Goal: Use online tool/utility: Use online tool/utility

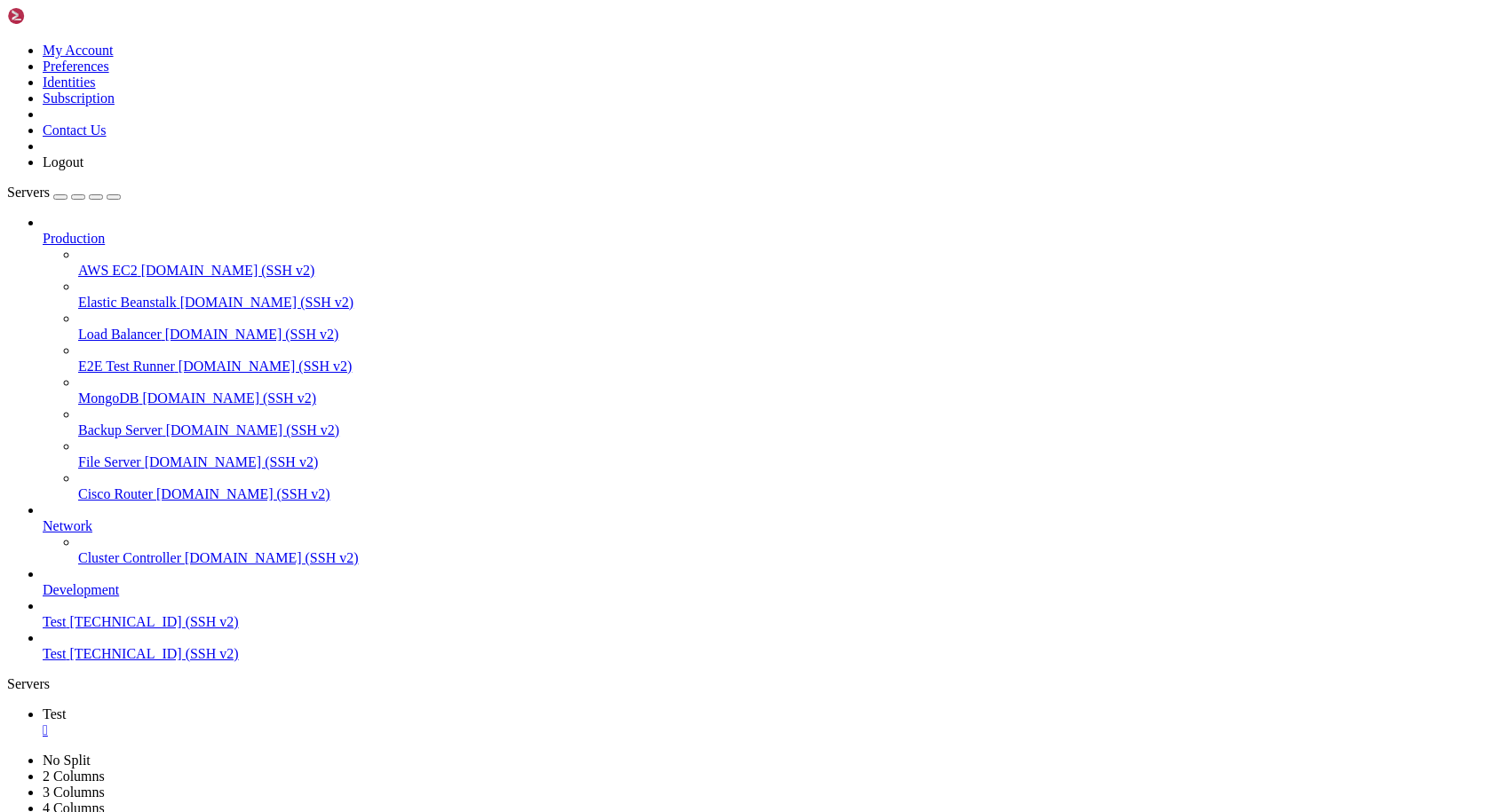
scroll to position [76197, 0]
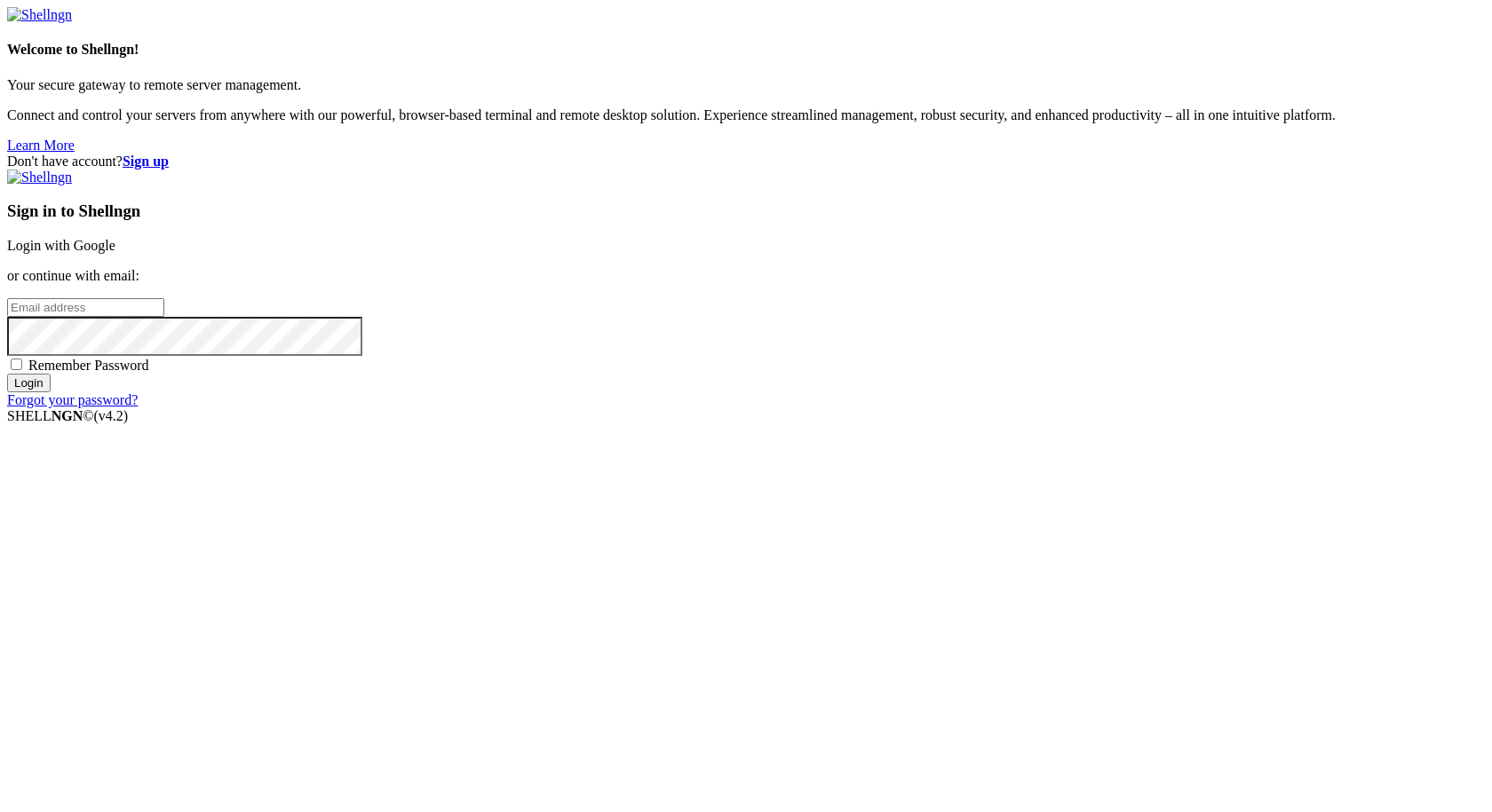
click at [115, 253] on link "Login with Google" at bounding box center [61, 245] width 109 height 15
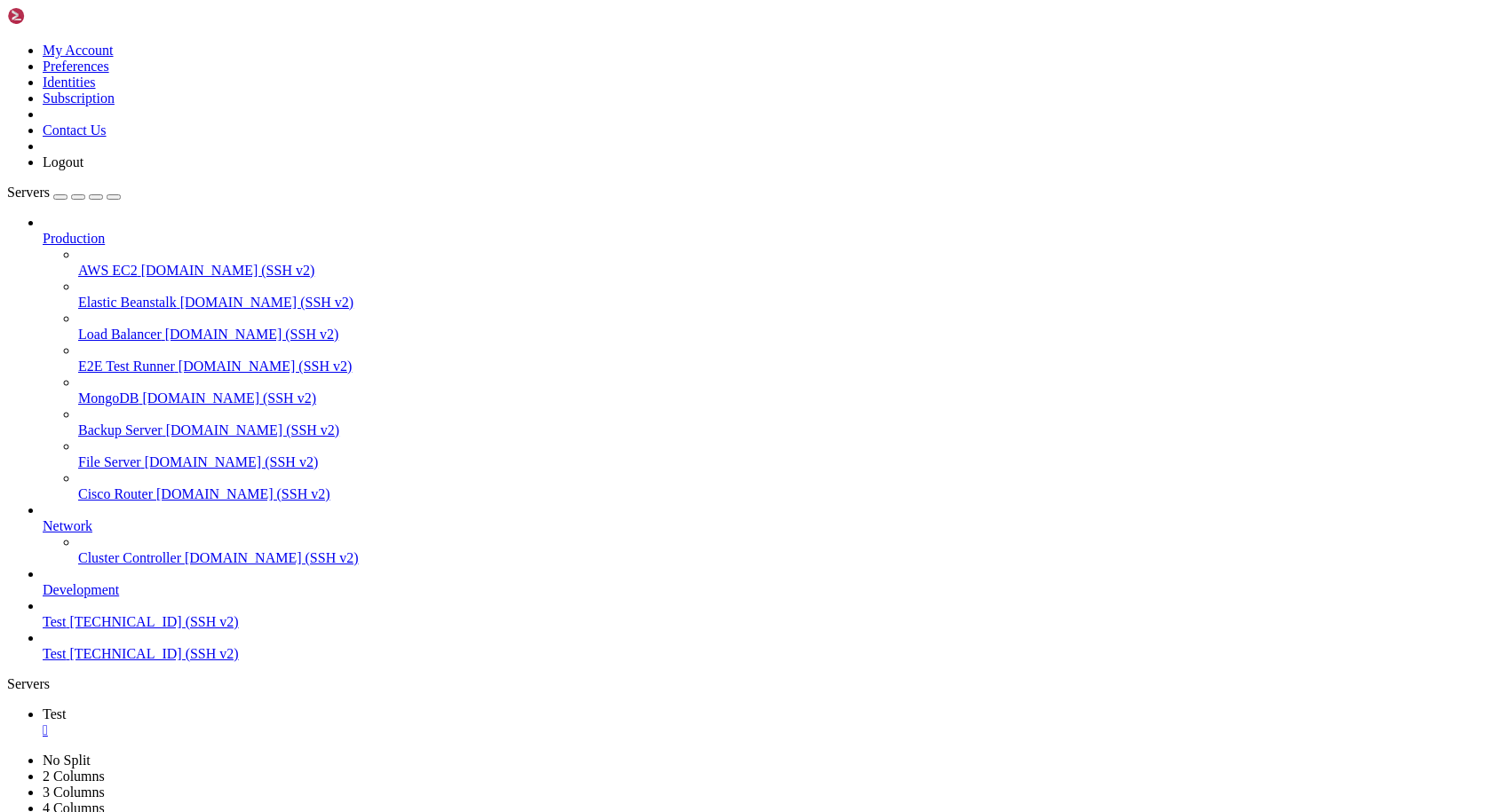
scroll to position [76197, 0]
drag, startPoint x: 821, startPoint y: 1333, endPoint x: 817, endPoint y: 1363, distance: 30.3
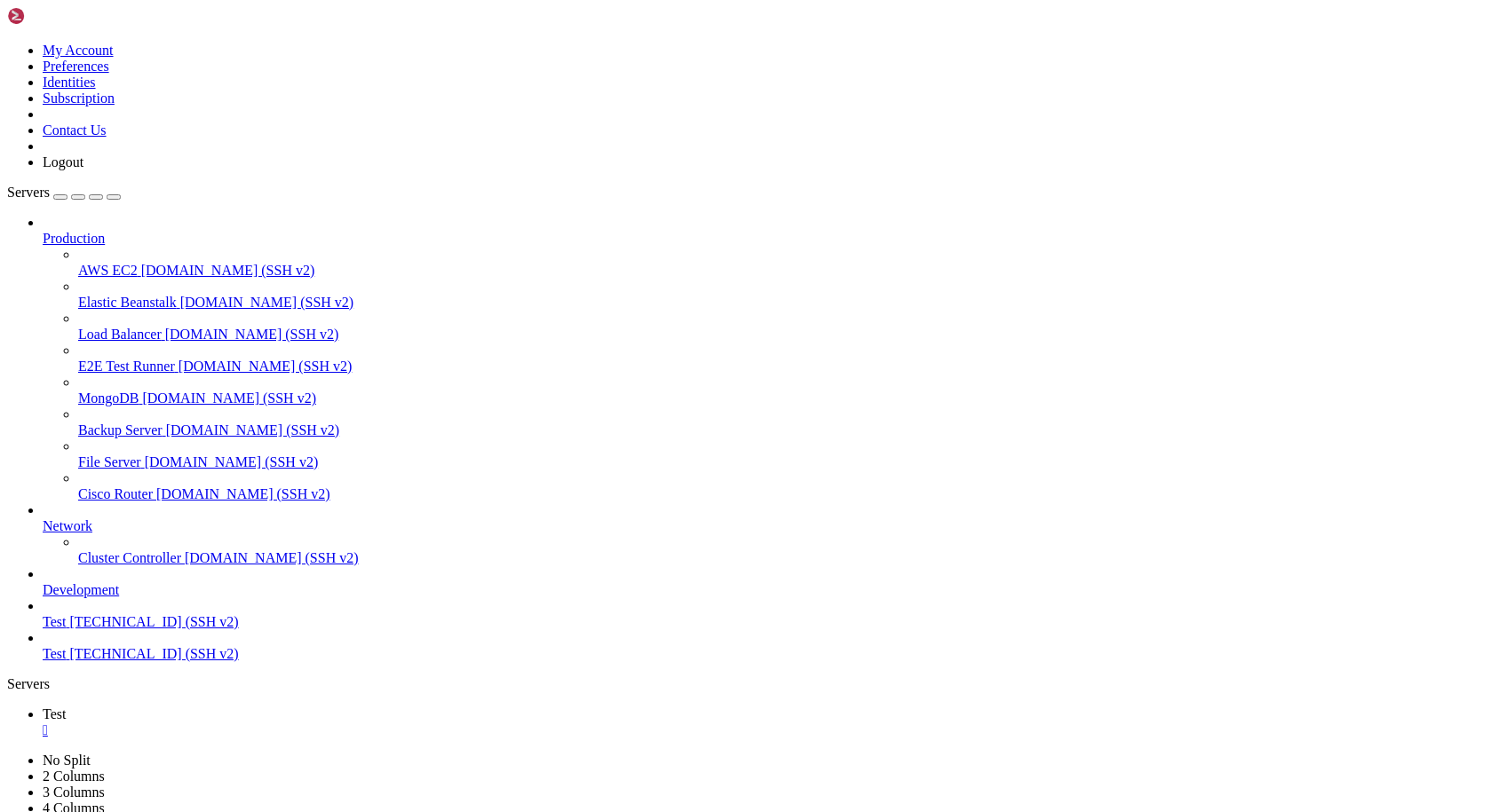
drag, startPoint x: 861, startPoint y: 1683, endPoint x: 20, endPoint y: 1137, distance: 1002.7
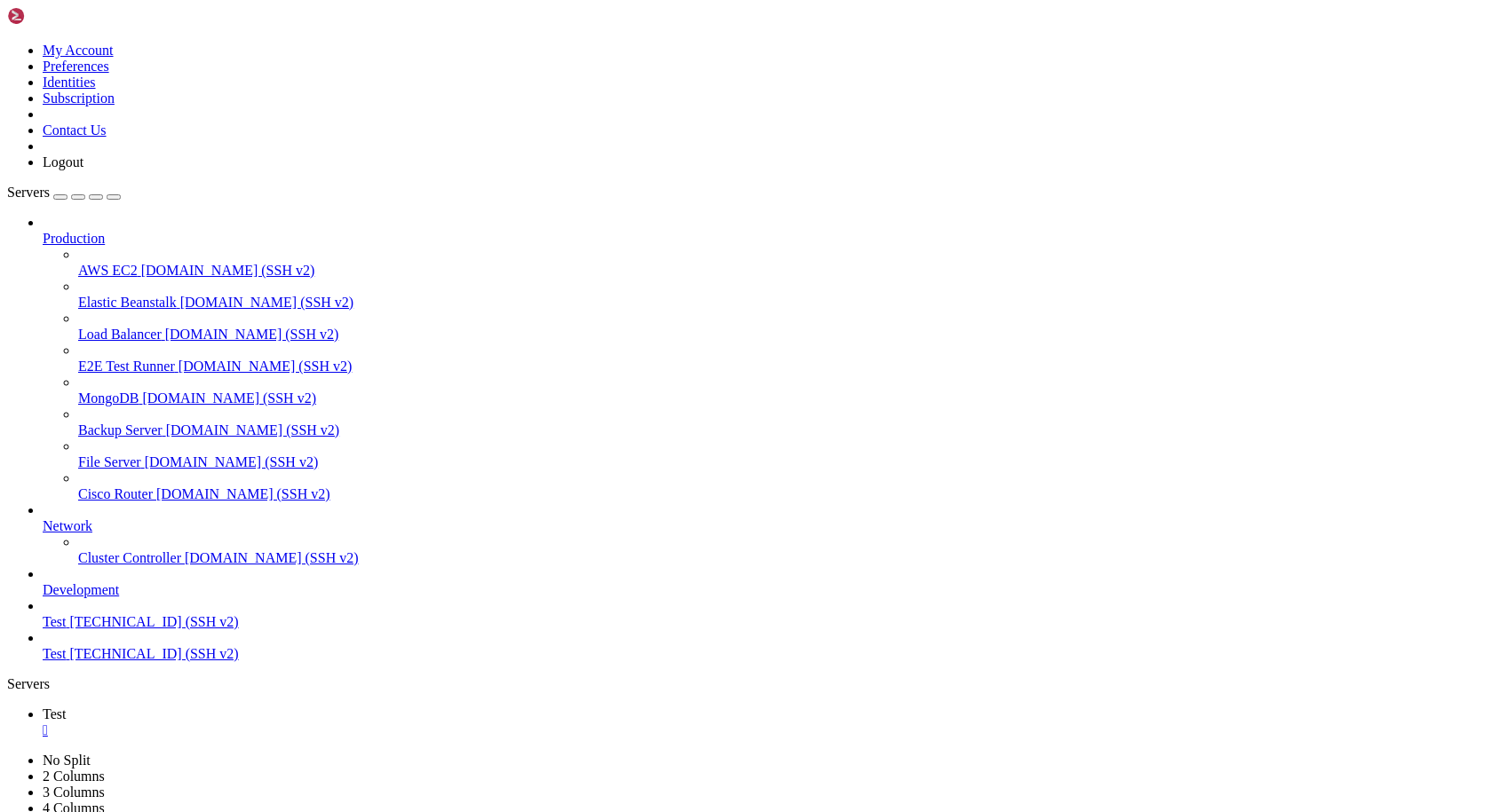
copy div "TICK STATUS] Open pairs tracked: ['ASRUSDT', 'CFXUSDT'] [TICK STATUS] Open pair…"
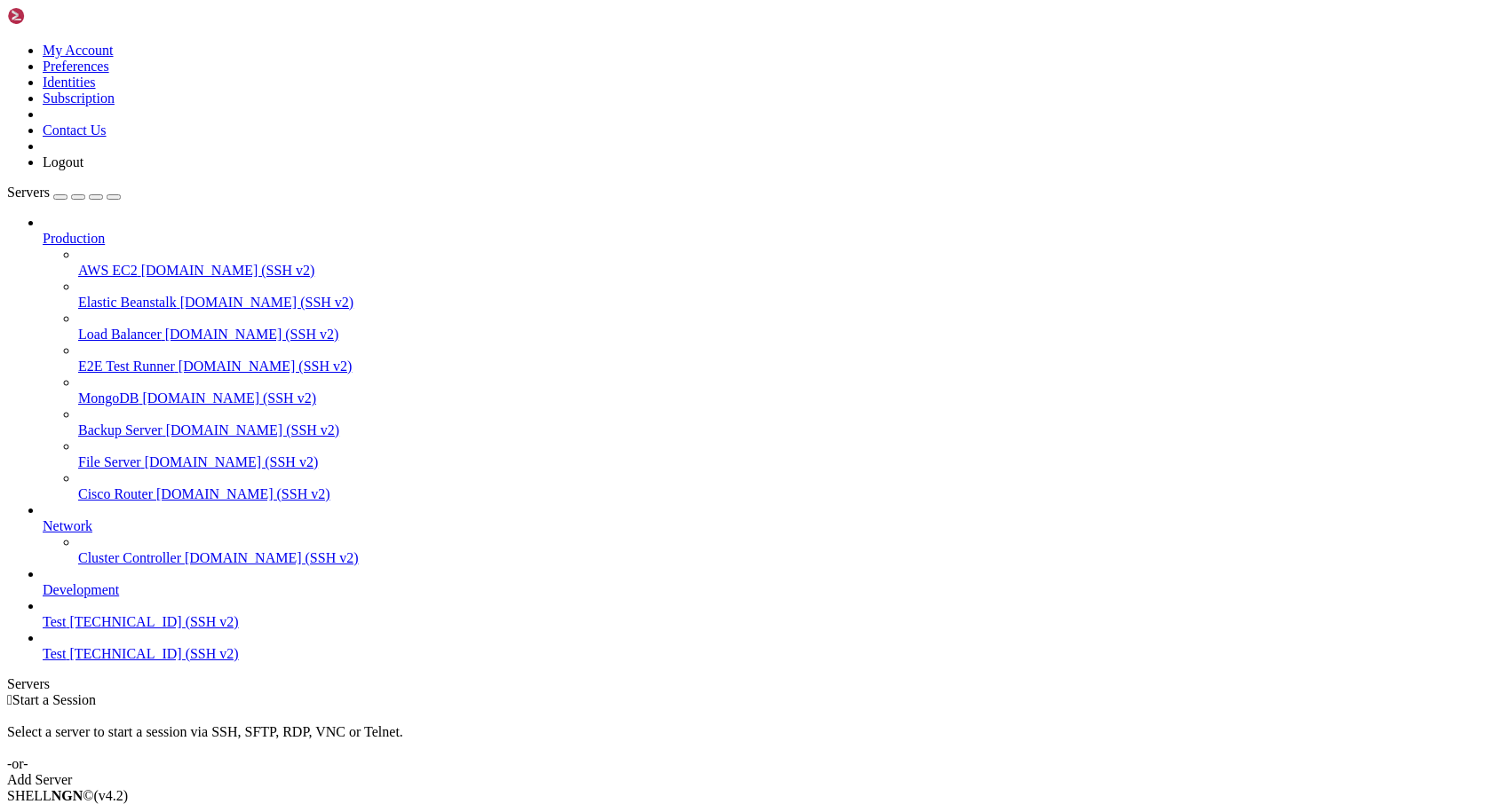
click at [66, 629] on span "Test" at bounding box center [54, 622] width 23 height 15
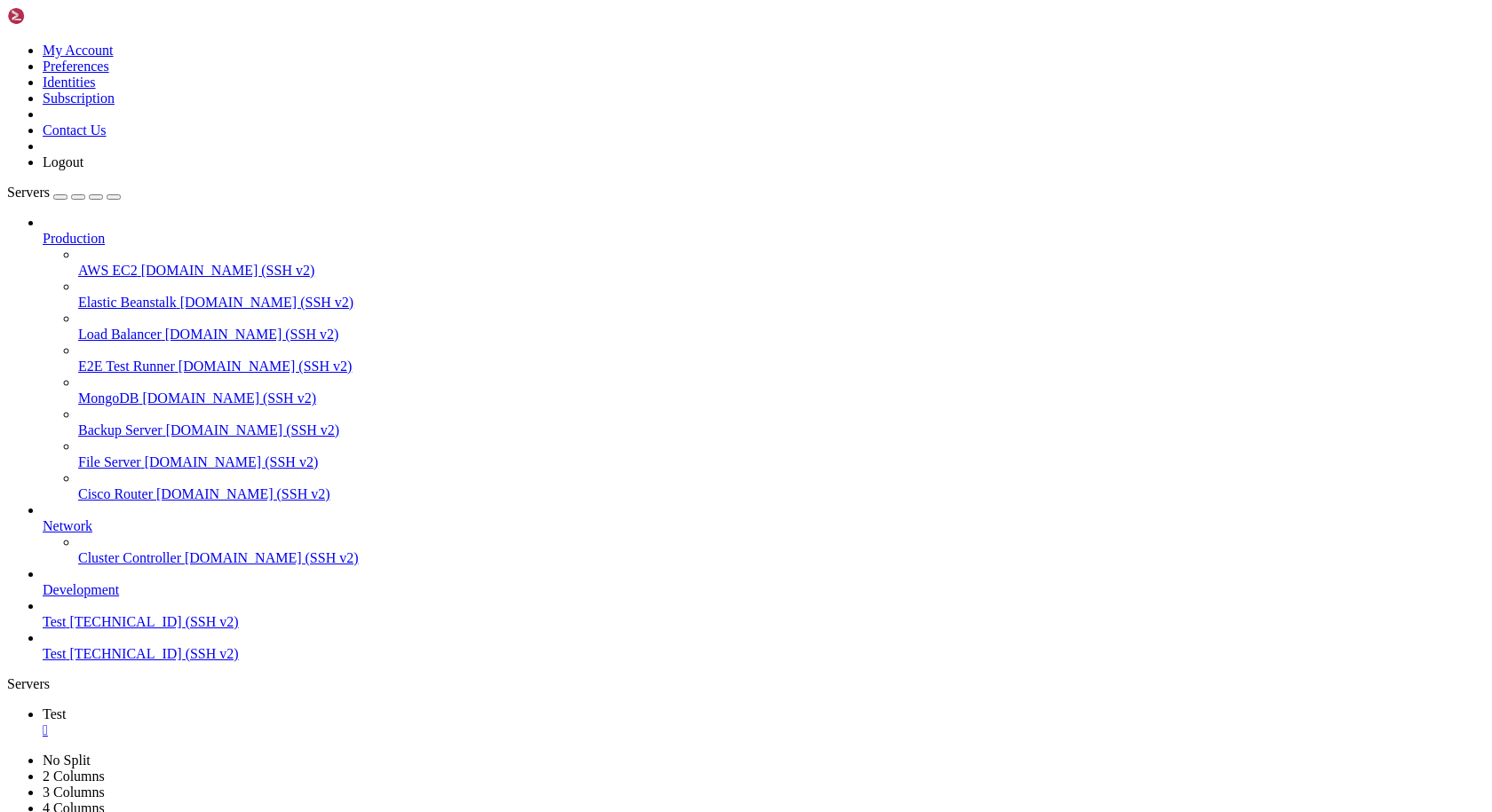
scroll to position [5114, 0]
drag, startPoint x: 176, startPoint y: 1678, endPoint x: 14, endPoint y: 1067, distance: 632.1
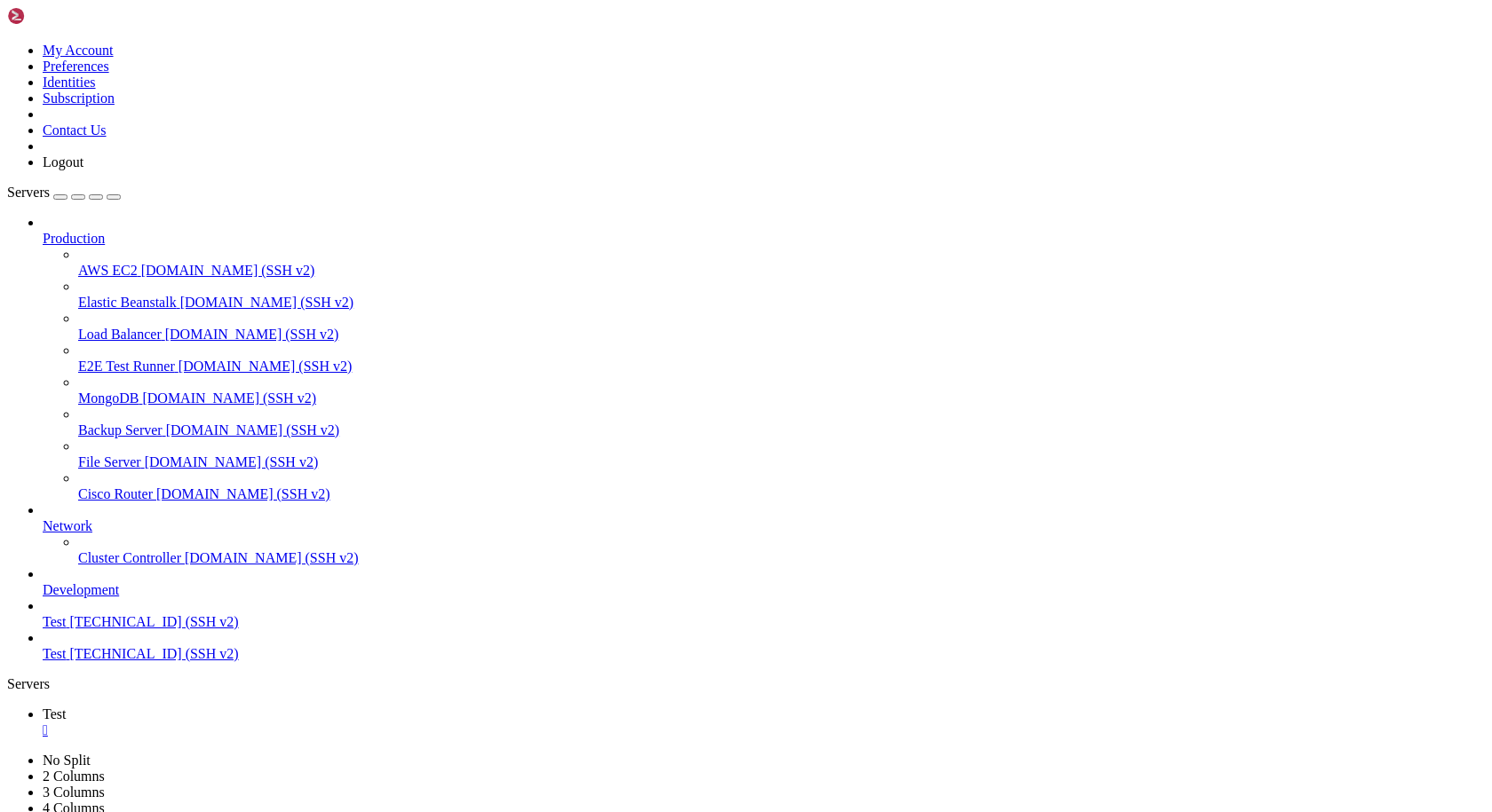
scroll to position [17861, 0]
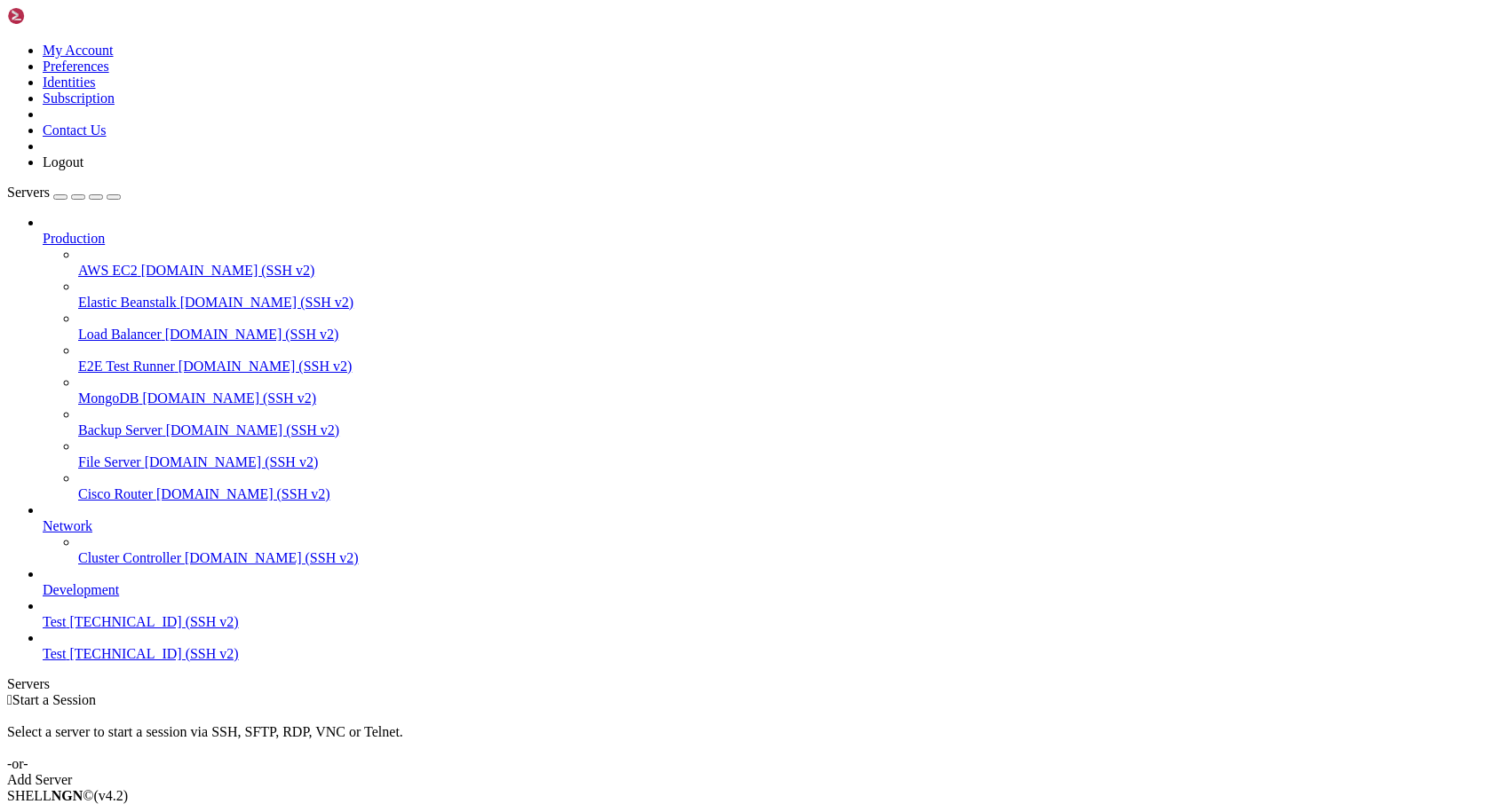
click at [113, 629] on span "[TECHNICAL_ID] (SSH v2)" at bounding box center [153, 622] width 168 height 15
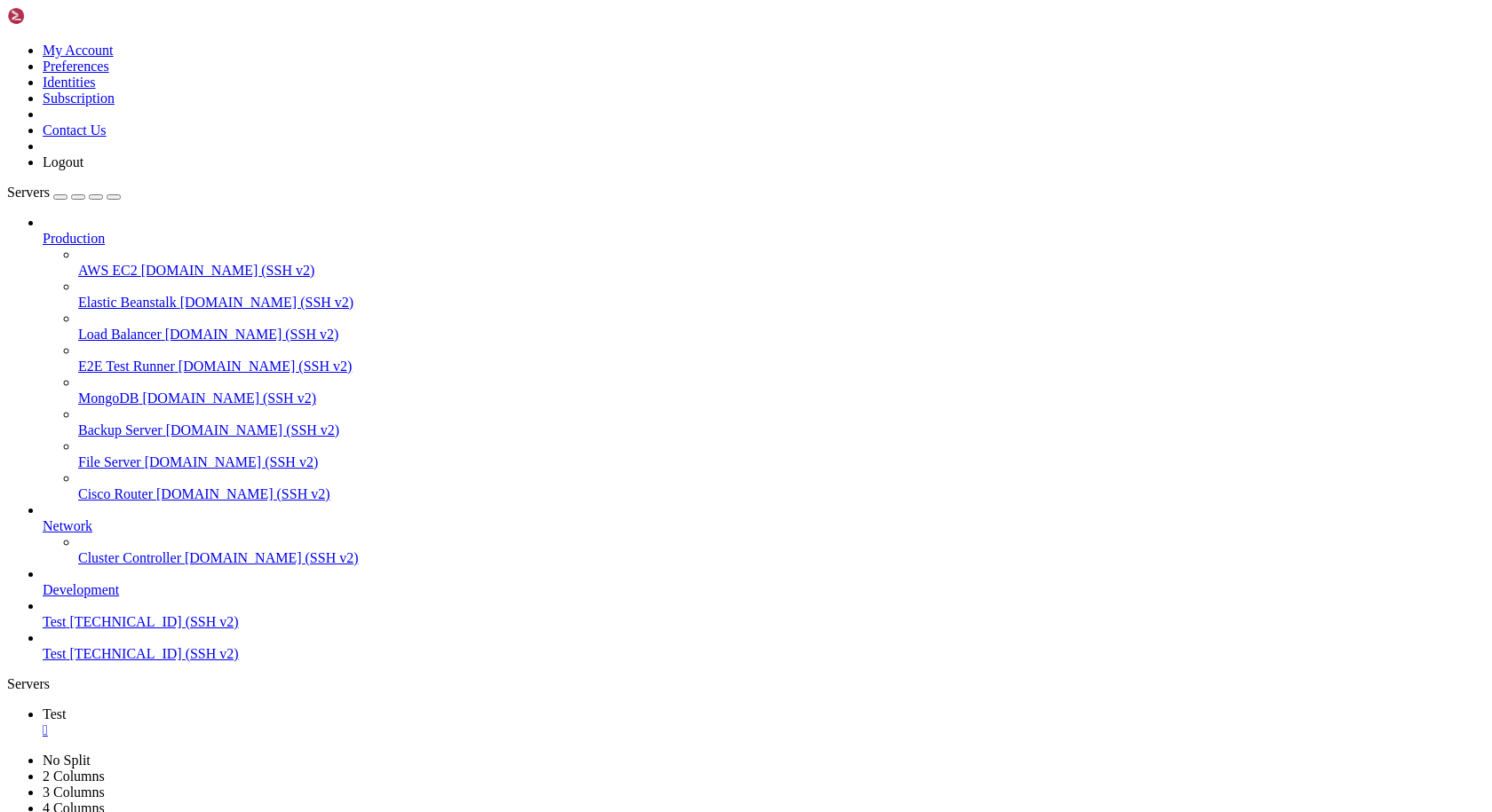
scroll to position [30, 0]
drag, startPoint x: 314, startPoint y: 1698, endPoint x: 158, endPoint y: 1604, distance: 182.1
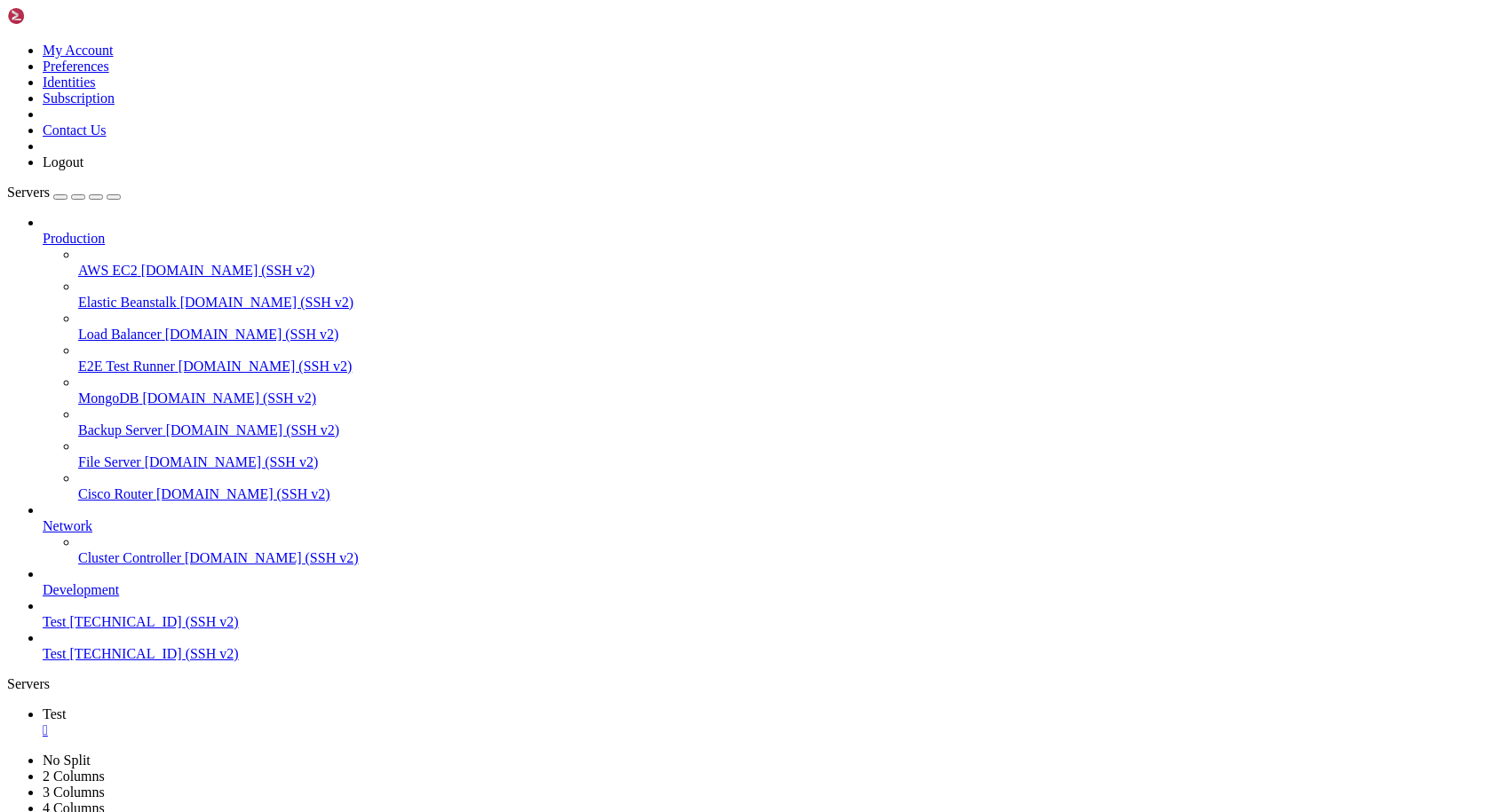
scroll to position [8569, 0]
drag, startPoint x: 360, startPoint y: 1685, endPoint x: 16, endPoint y: 1288, distance: 525.3
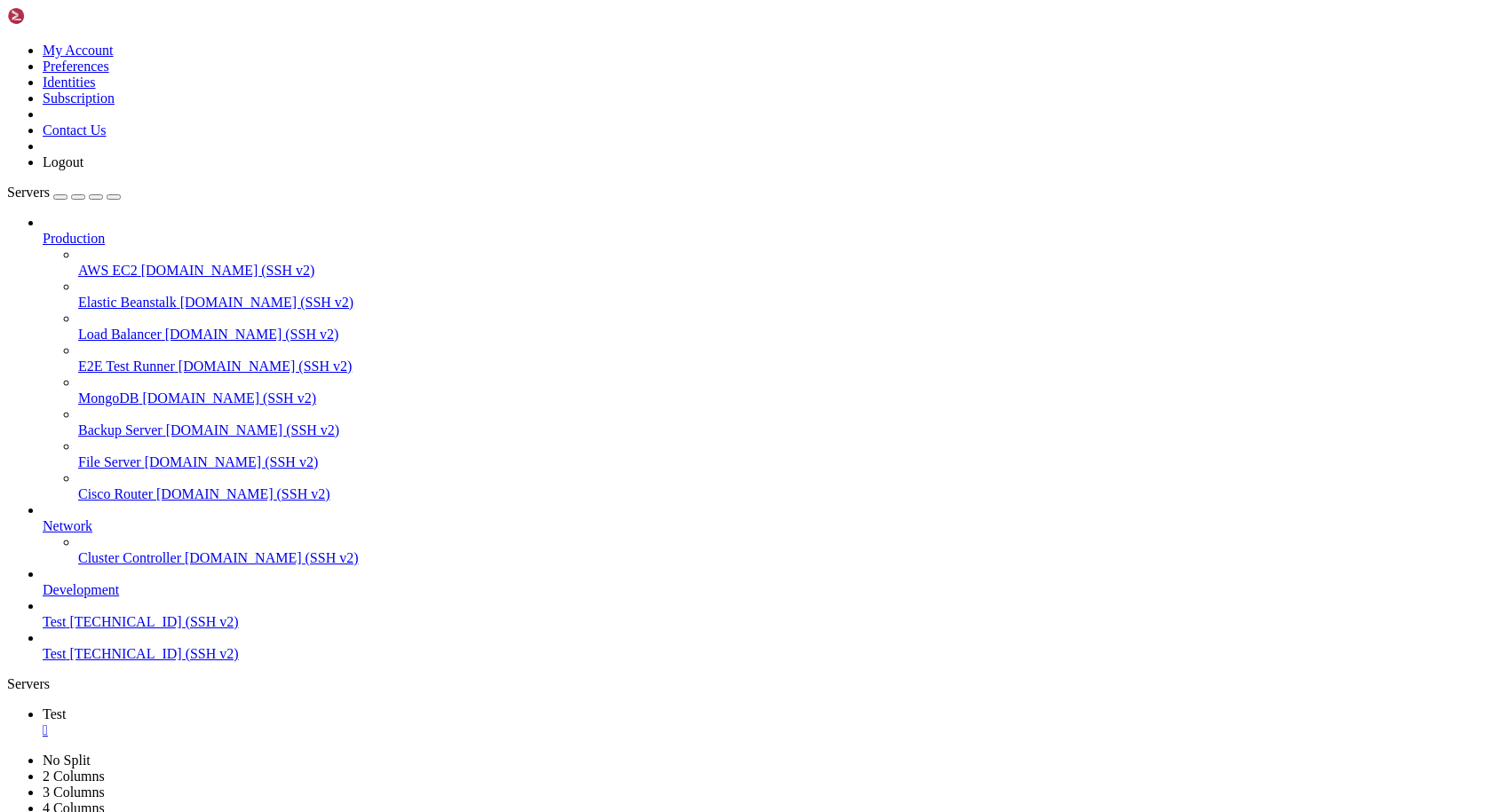
scroll to position [8508, 0]
drag, startPoint x: 200, startPoint y: 1683, endPoint x: 152, endPoint y: 1638, distance: 65.8
drag, startPoint x: 11, startPoint y: 1229, endPoint x: 337, endPoint y: 1677, distance: 554.1
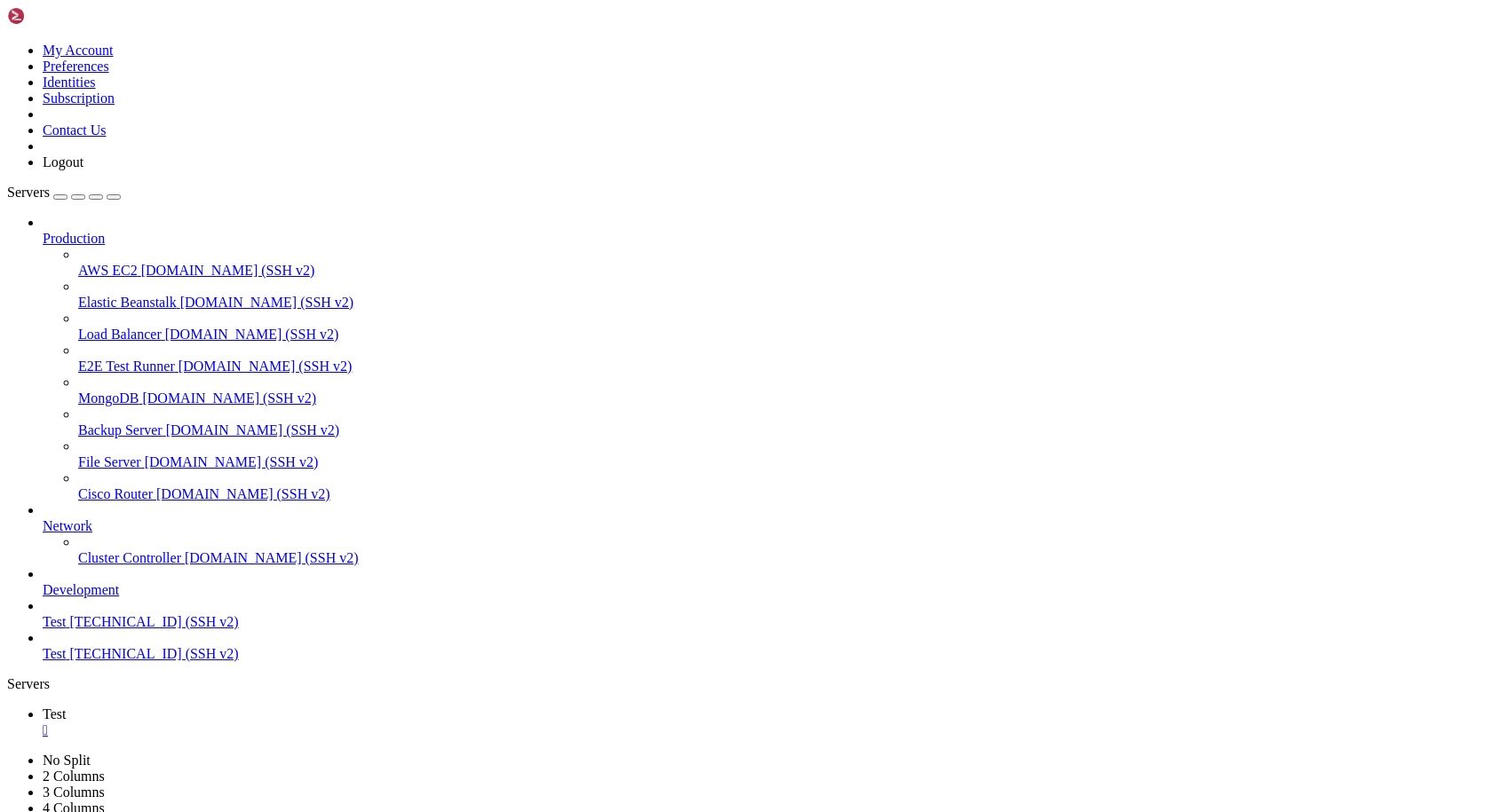
drag, startPoint x: 313, startPoint y: 1699, endPoint x: 14, endPoint y: 1536, distance: 340.5
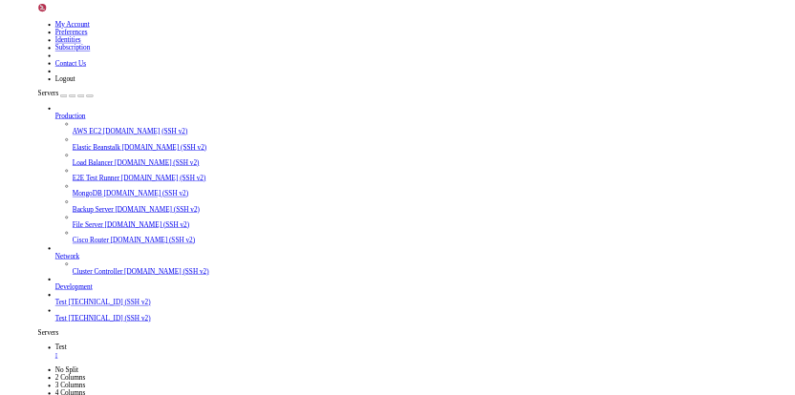
scroll to position [37687, 0]
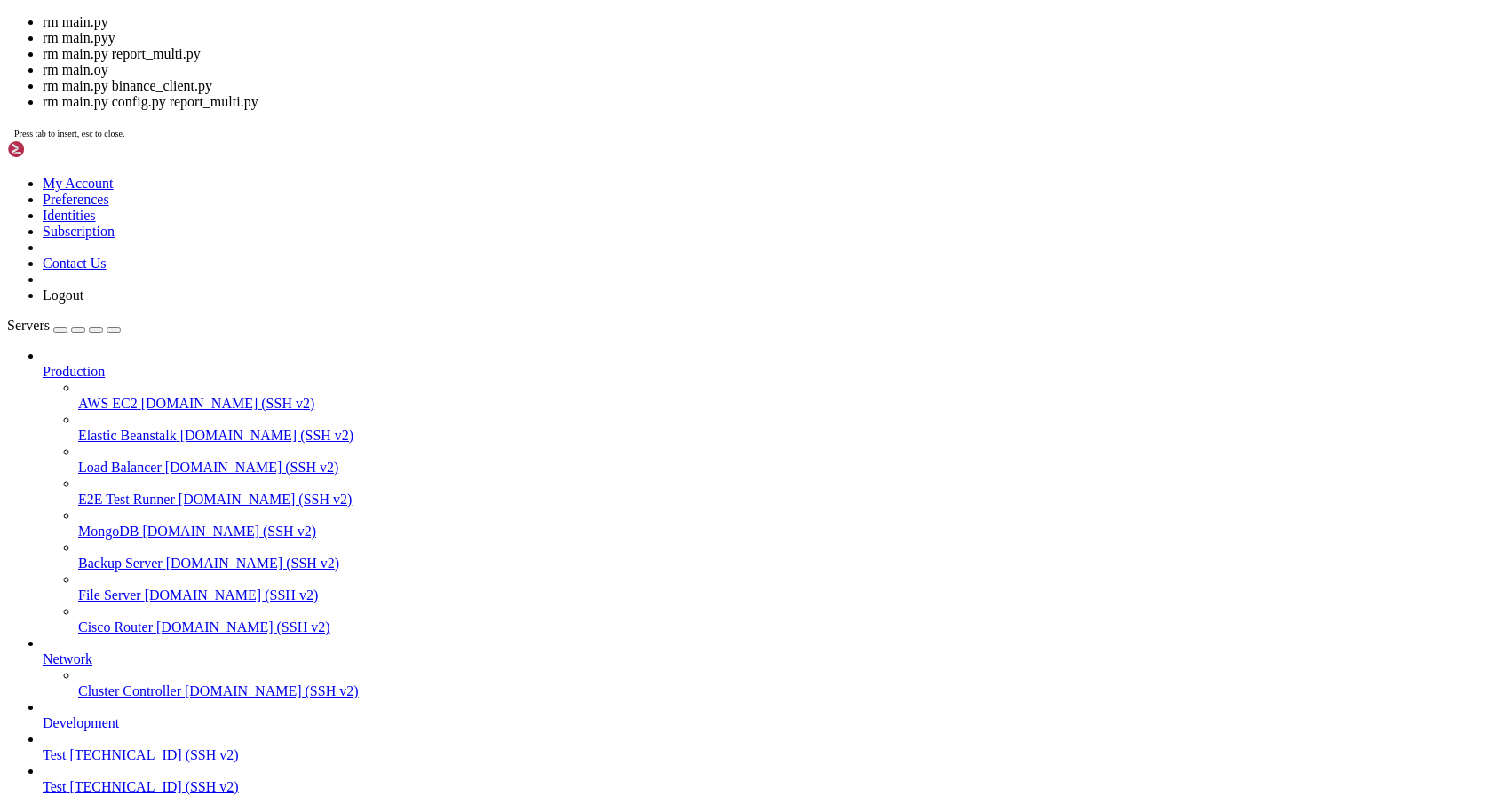
scroll to position [34742, 0]
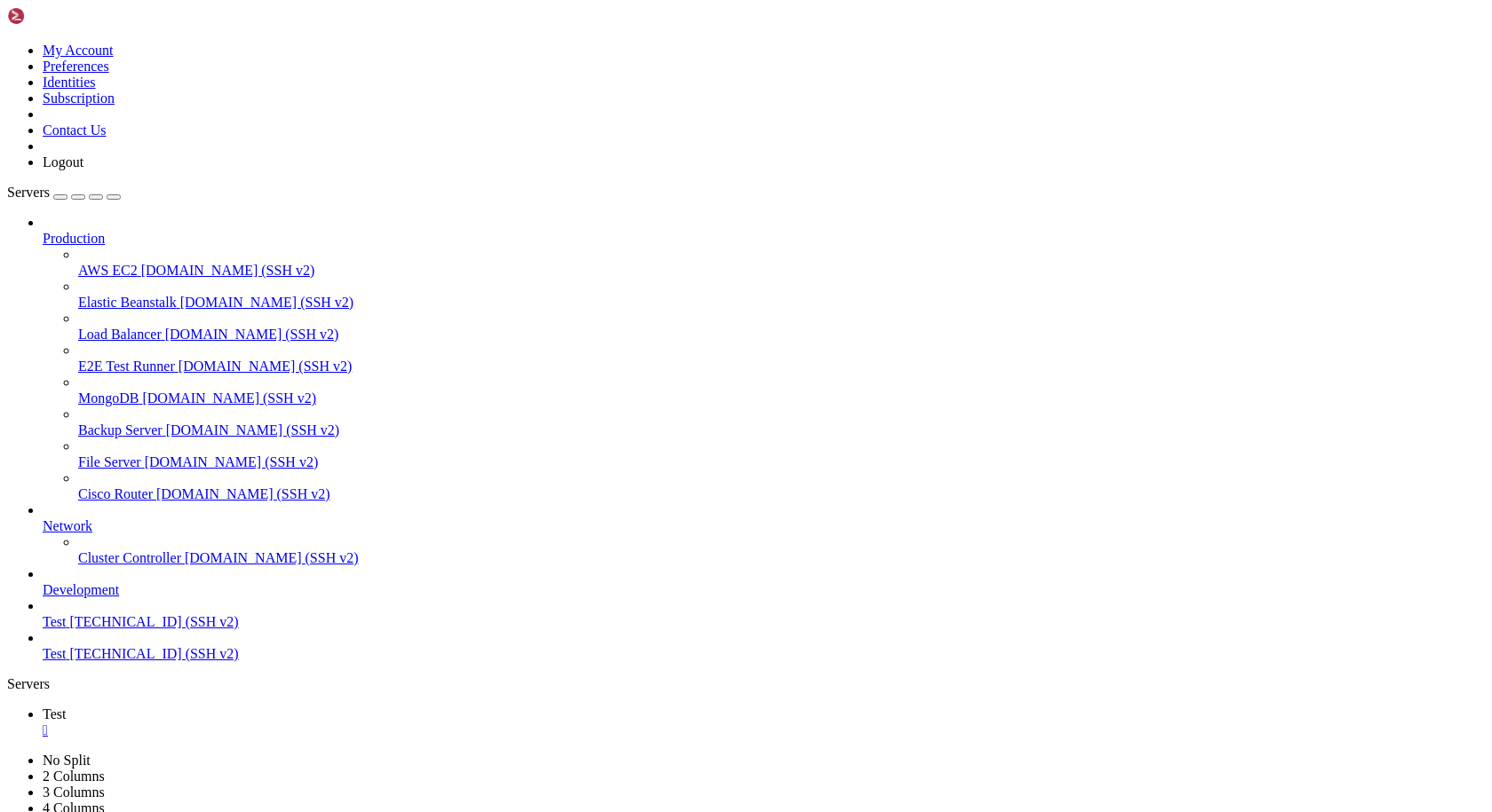
scroll to position [36764, 0]
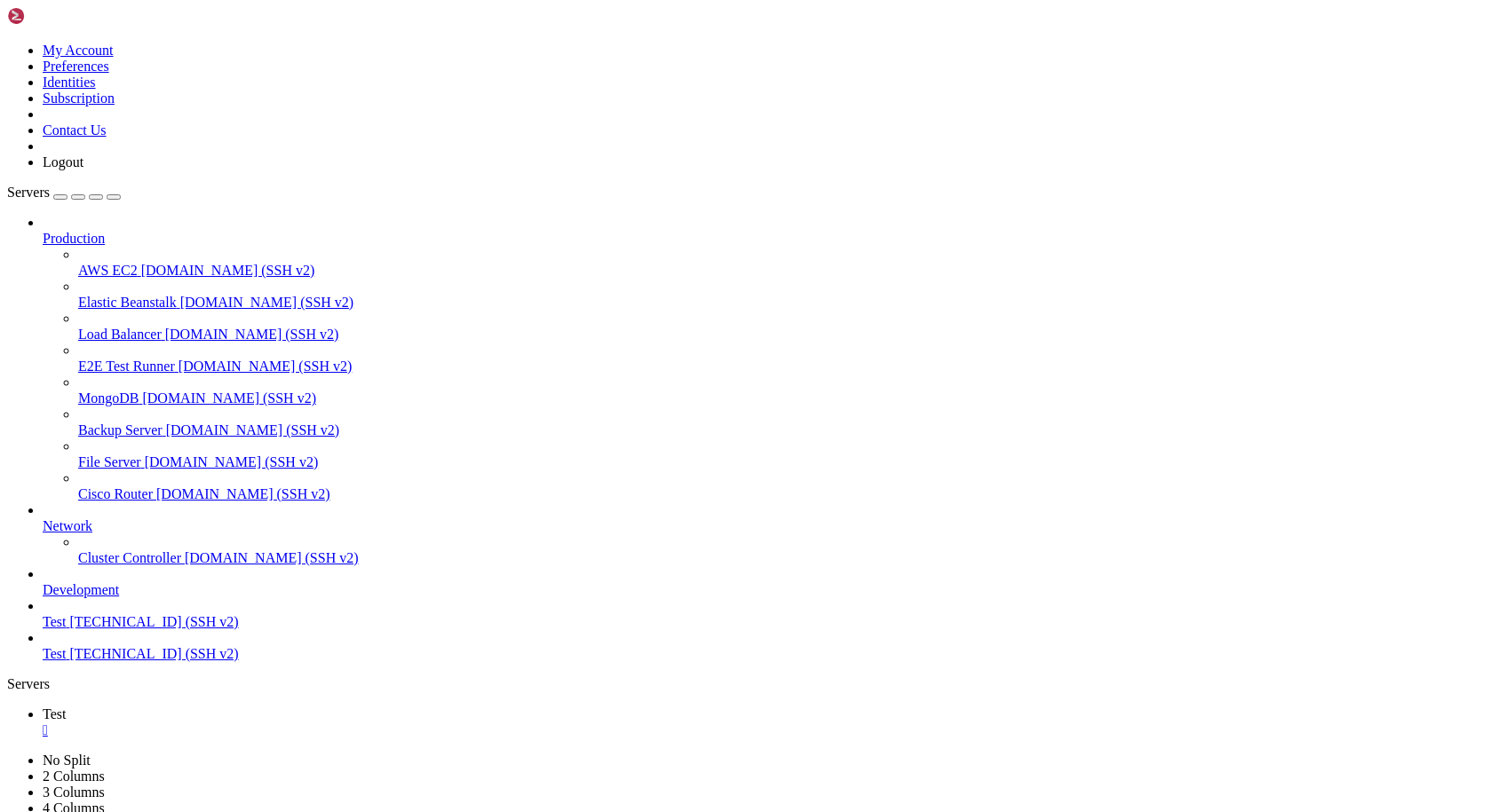
drag, startPoint x: 33, startPoint y: 1608, endPoint x: 205, endPoint y: 1652, distance: 177.5
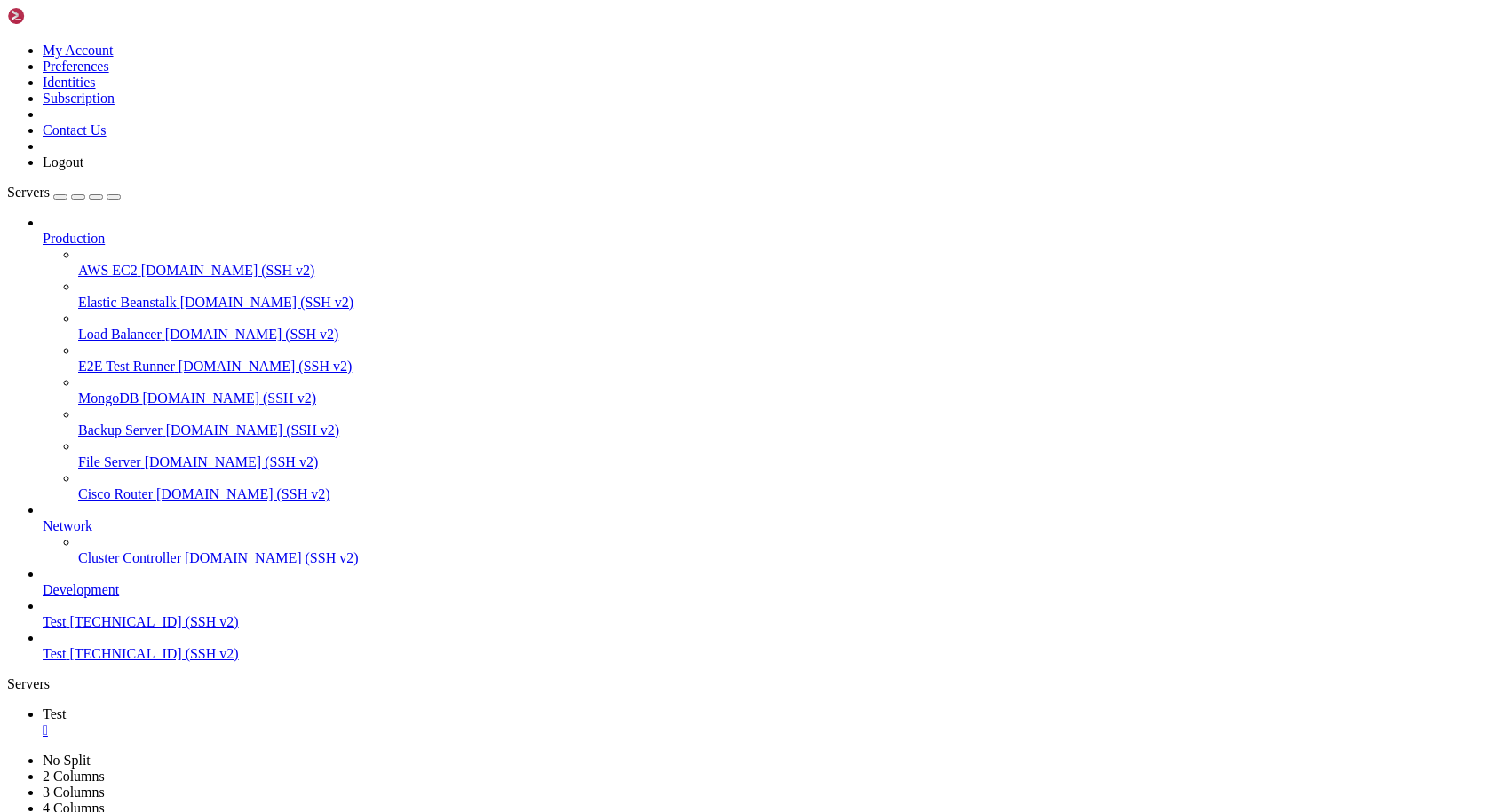
drag, startPoint x: 337, startPoint y: 1575, endPoint x: 347, endPoint y: 1567, distance: 12.8
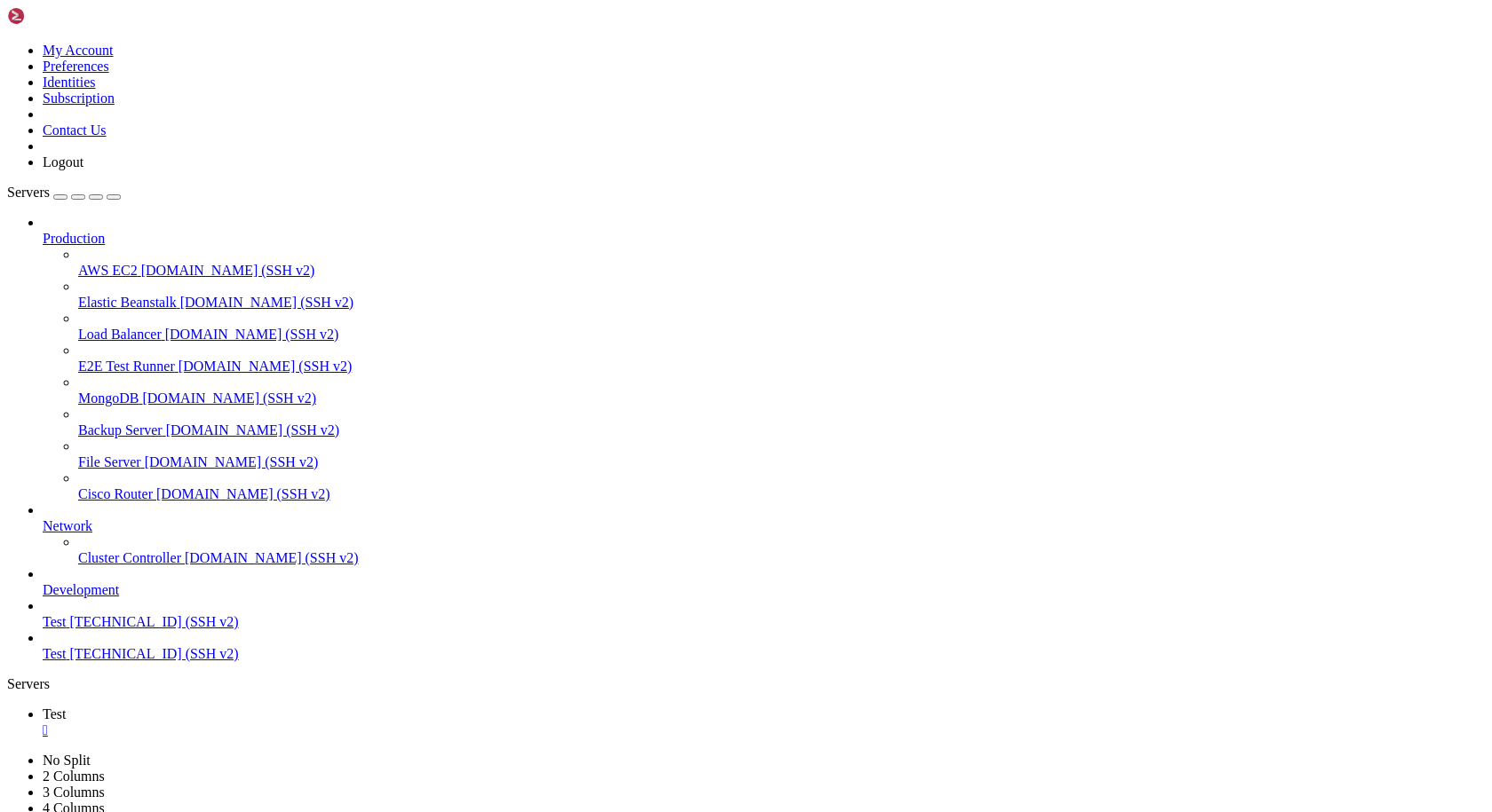
scroll to position [39795, 0]
